Goal: Navigation & Orientation: Find specific page/section

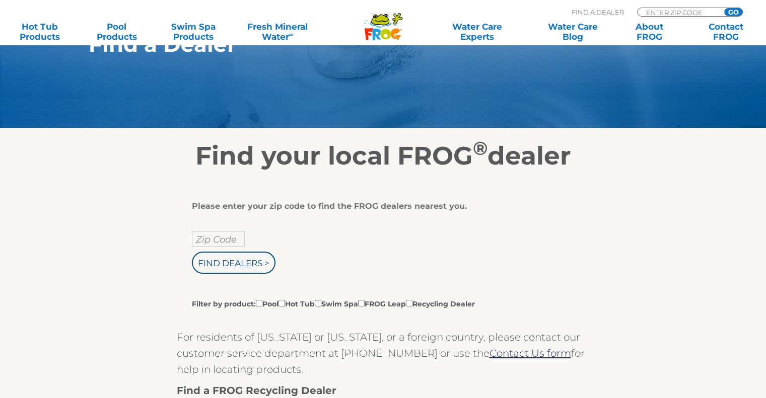
scroll to position [101, 0]
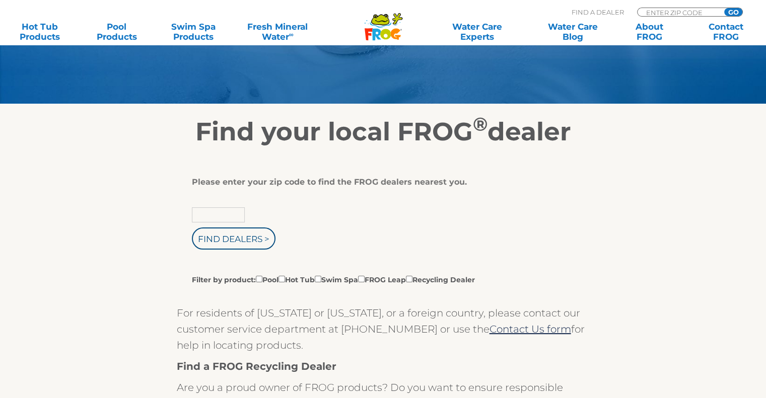
click at [216, 218] on input "text" at bounding box center [218, 215] width 53 height 15
type input "19006"
click at [227, 240] on input "Find Dealers >" at bounding box center [234, 239] width 84 height 22
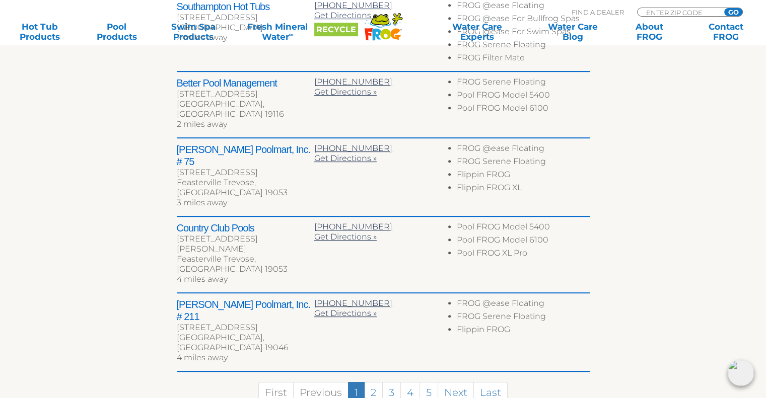
scroll to position [504, 0]
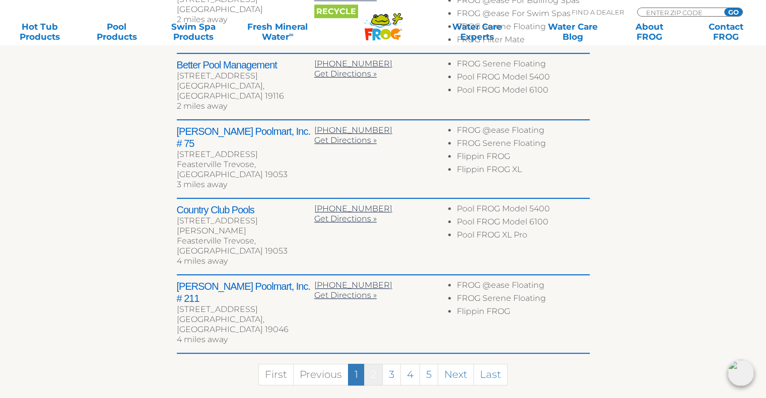
click at [374, 364] on link "2" at bounding box center [373, 375] width 19 height 22
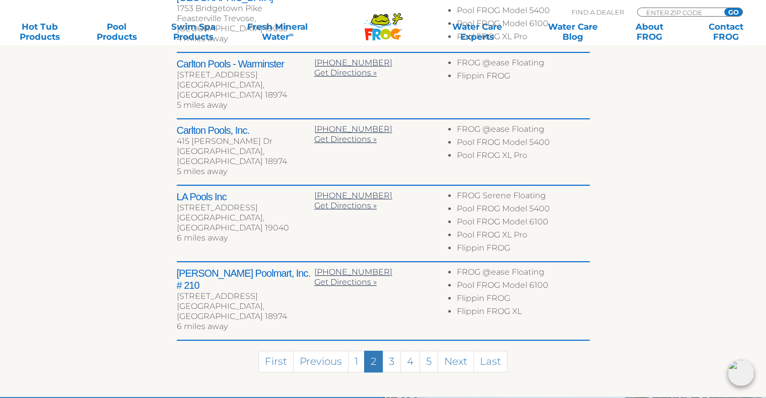
scroll to position [574, 0]
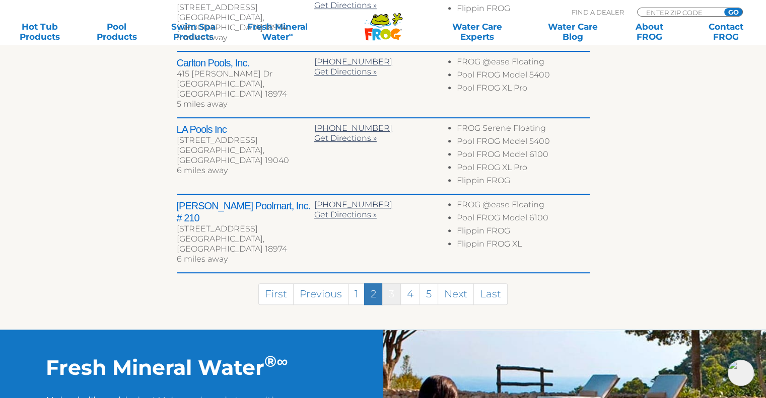
click at [398, 284] on link "3" at bounding box center [391, 295] width 19 height 22
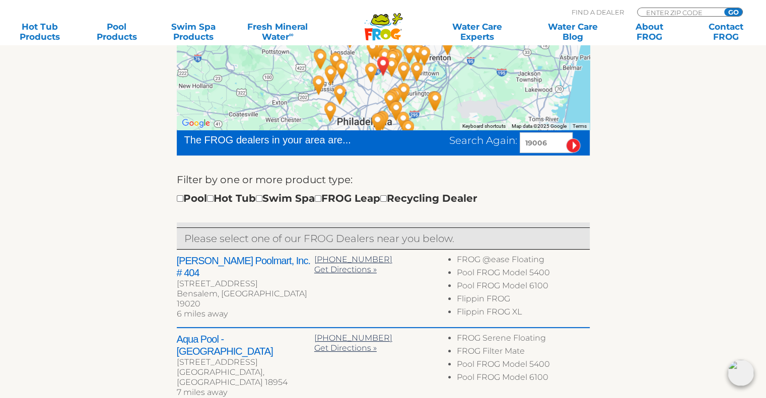
scroll to position [288, 0]
